Goal: Communication & Community: Answer question/provide support

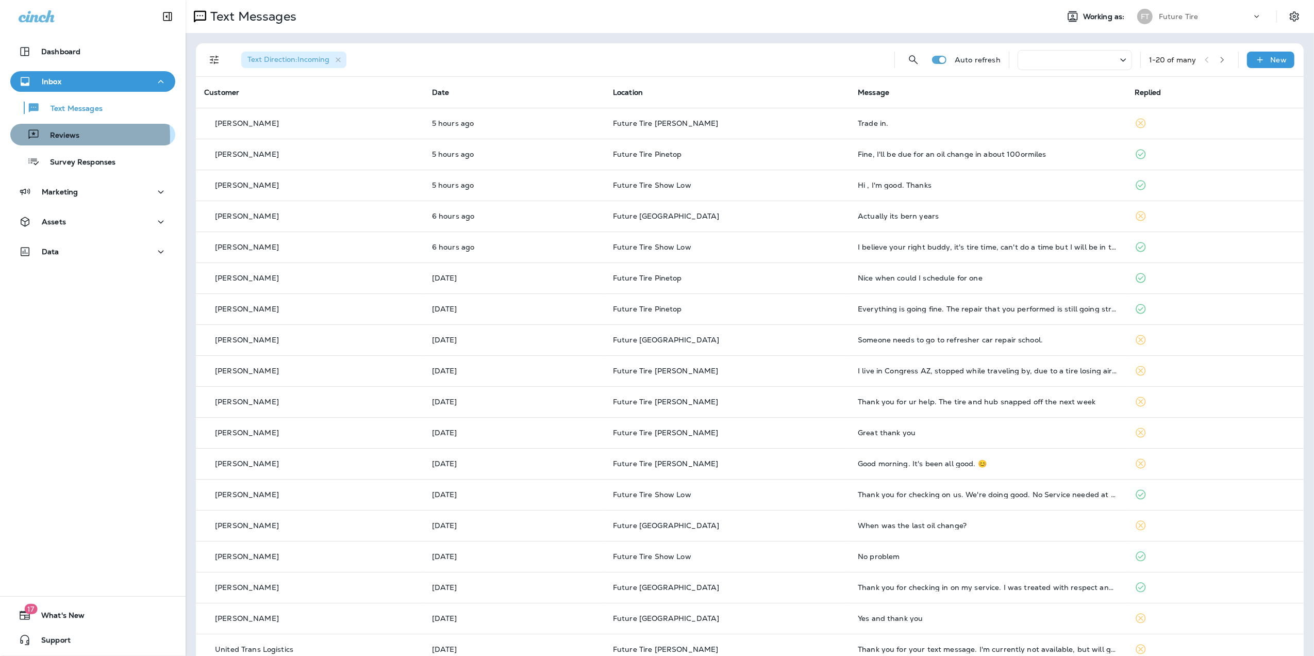
click at [66, 137] on p "Reviews" at bounding box center [60, 136] width 40 height 10
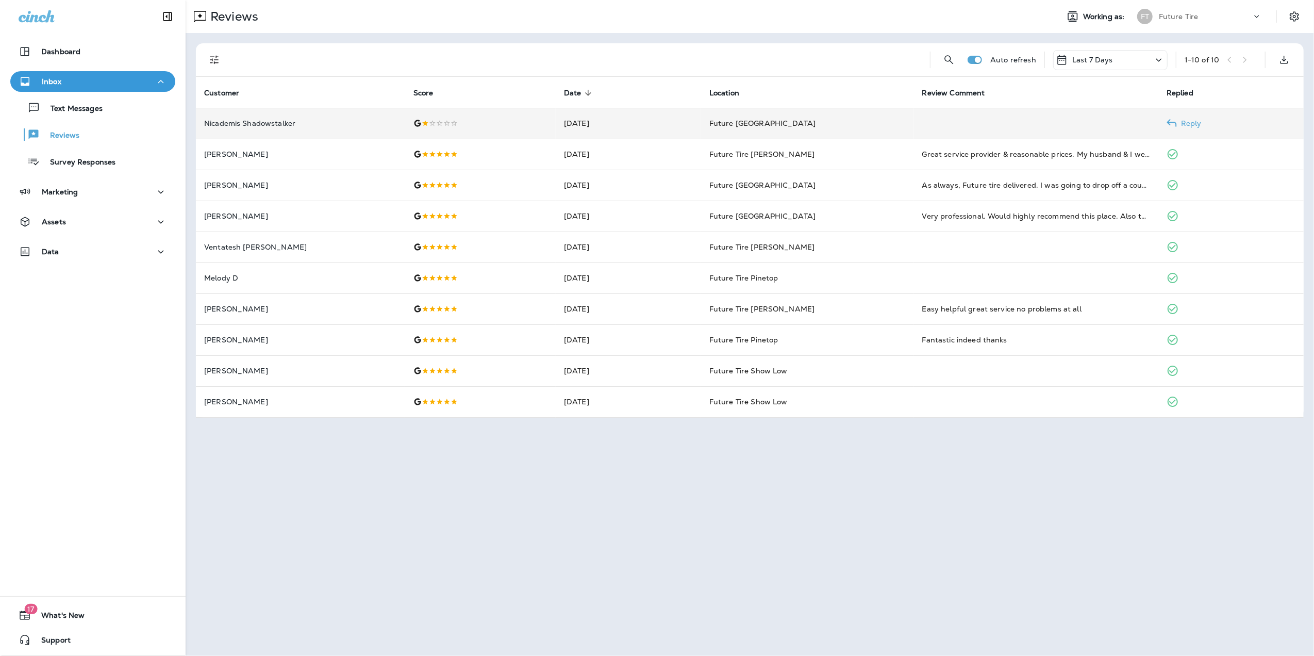
click at [1183, 121] on p "Reply" at bounding box center [1189, 123] width 25 height 8
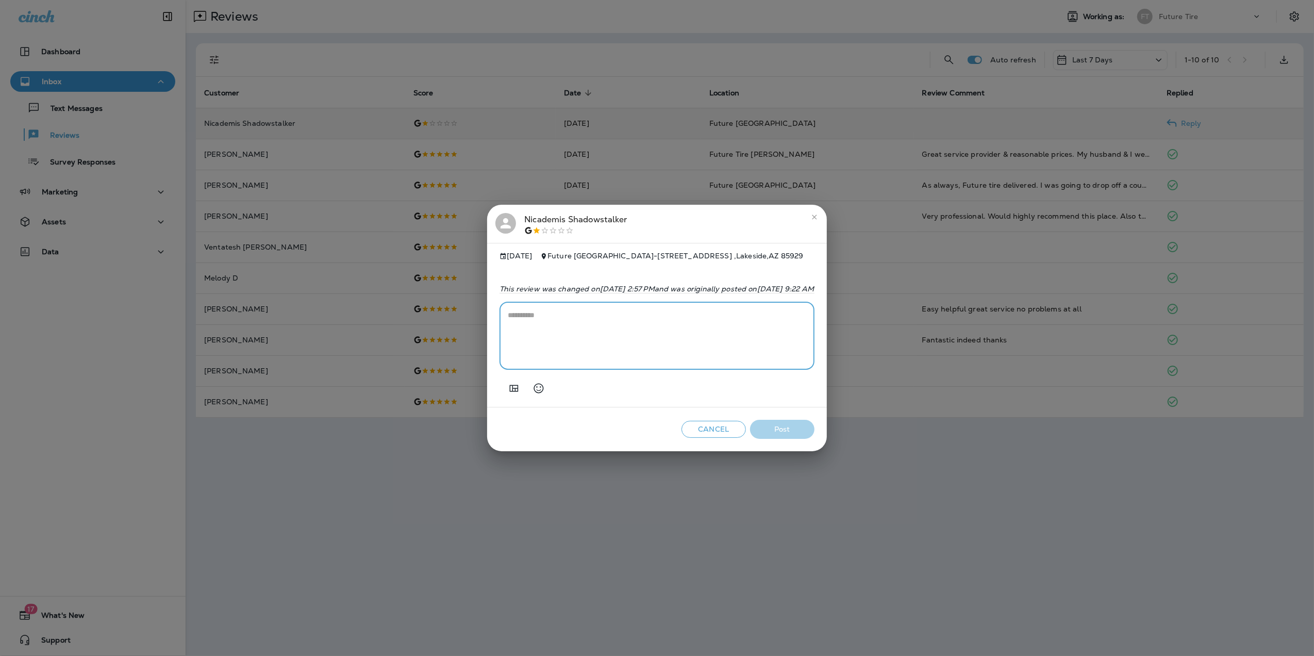
click at [508, 316] on textarea at bounding box center [657, 336] width 298 height 52
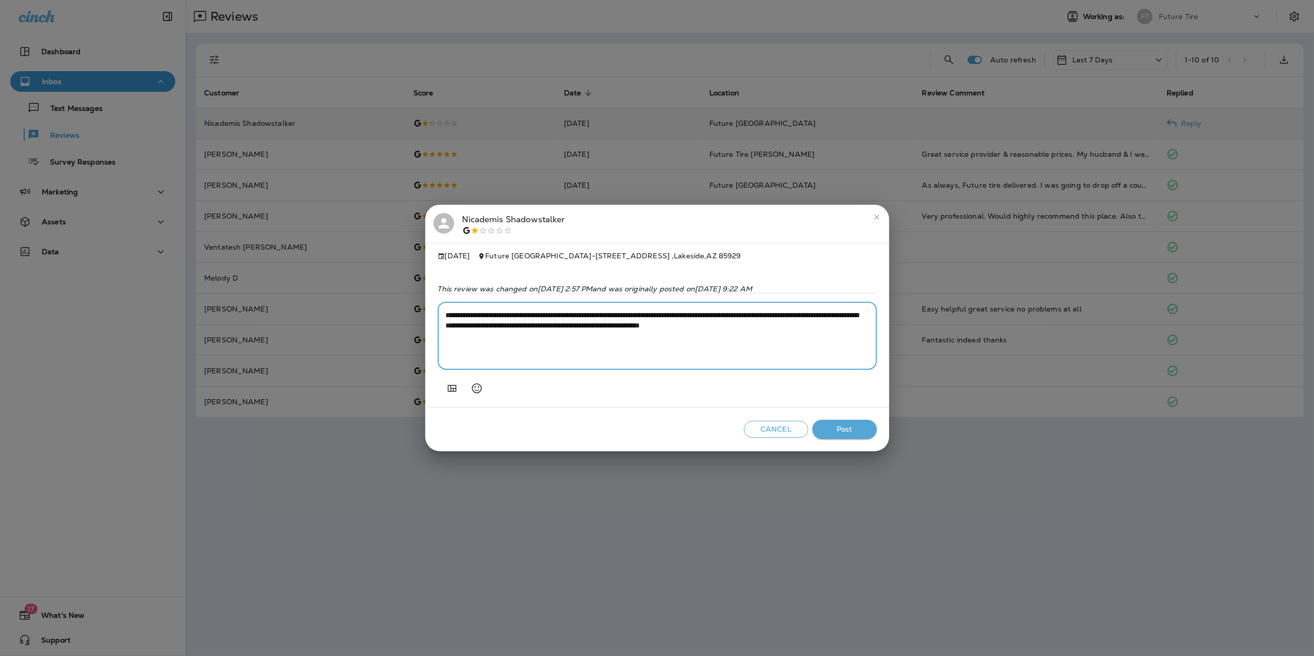
type textarea "**********"
click at [762, 431] on button "Cancel" at bounding box center [776, 429] width 64 height 17
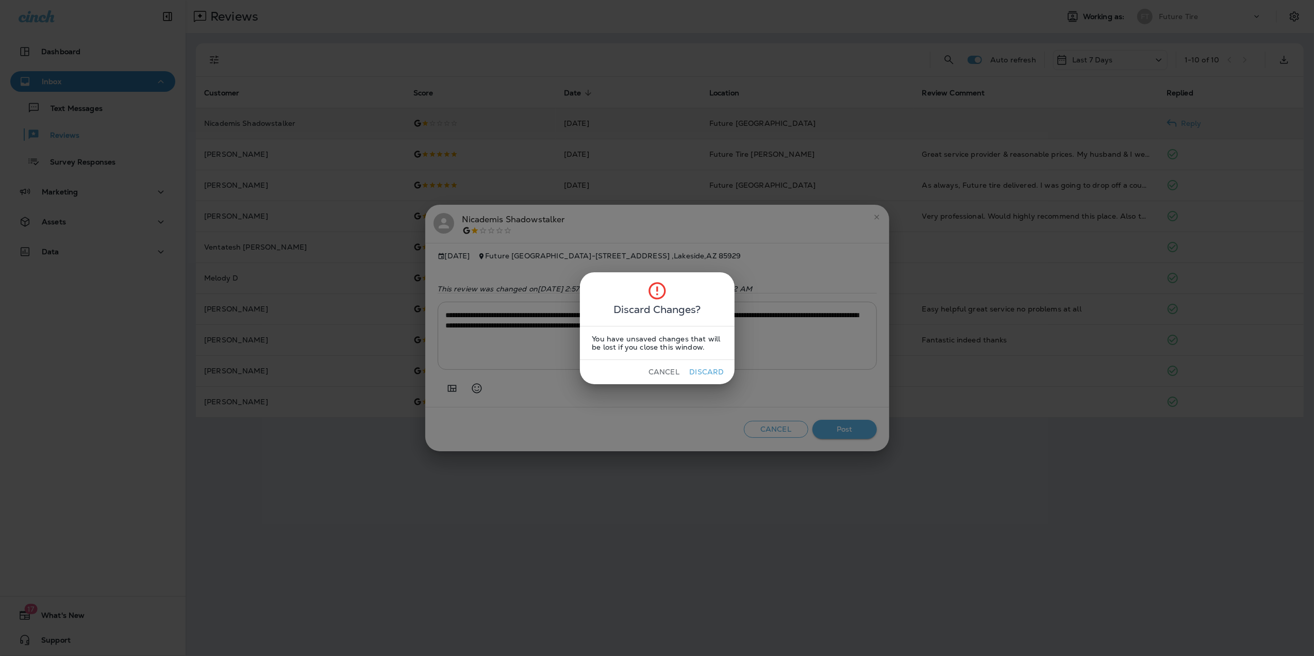
click at [695, 369] on button "Discard" at bounding box center [707, 372] width 39 height 16
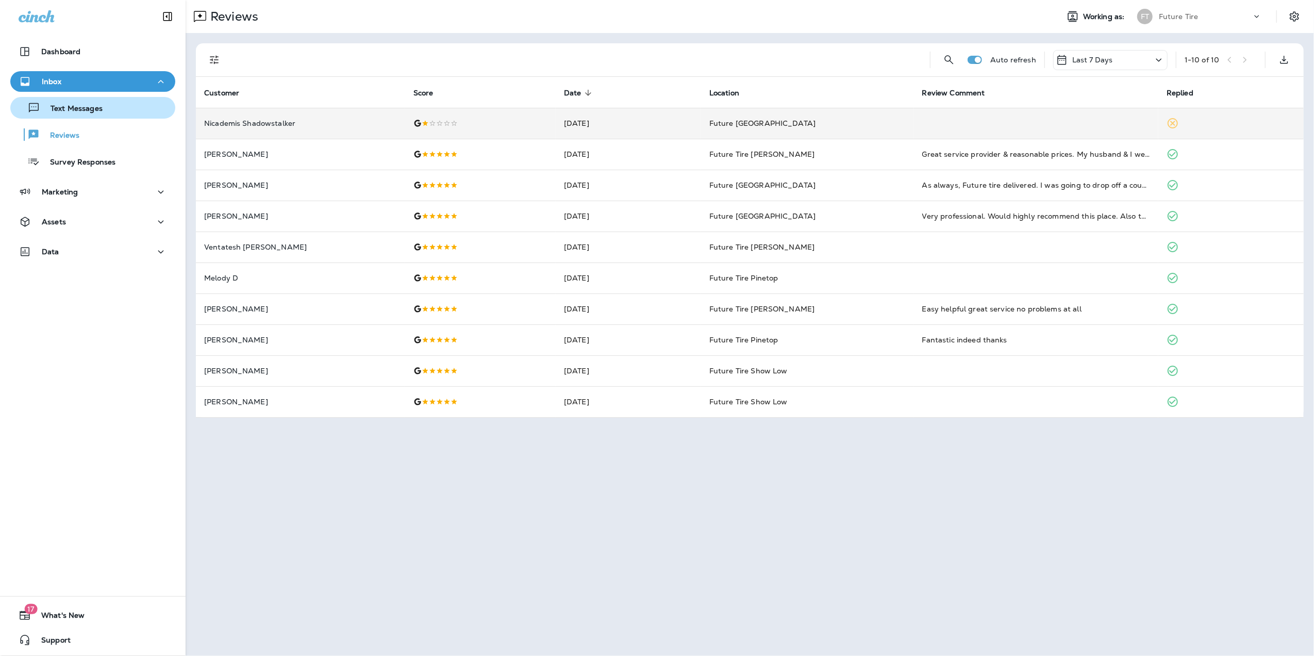
click at [75, 108] on p "Text Messages" at bounding box center [71, 109] width 62 height 10
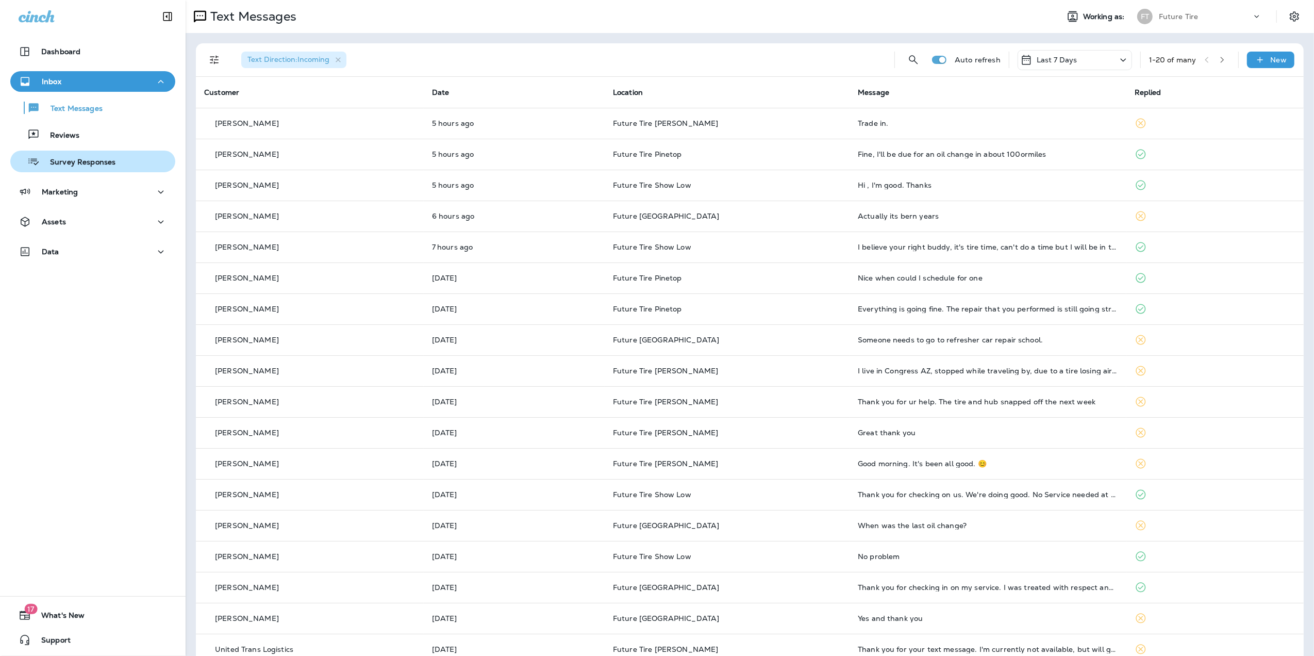
click at [79, 164] on p "Survey Responses" at bounding box center [78, 163] width 76 height 10
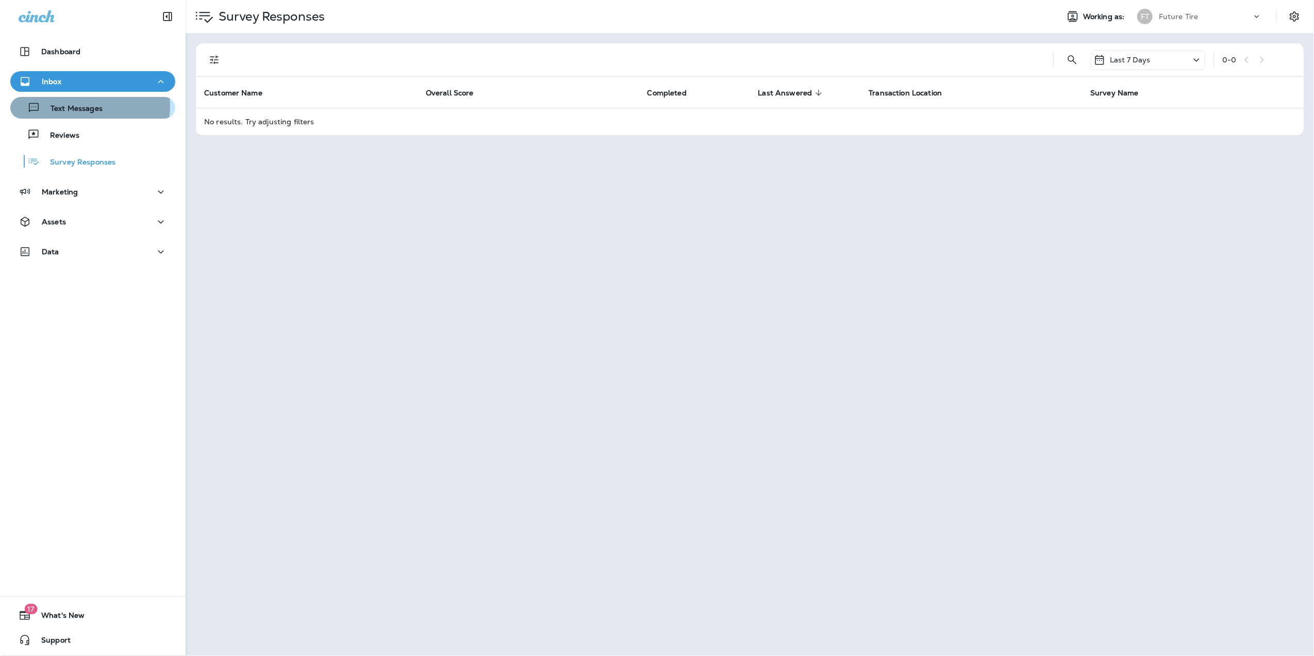
click at [85, 106] on p "Text Messages" at bounding box center [71, 109] width 62 height 10
